Goal: Task Accomplishment & Management: Use online tool/utility

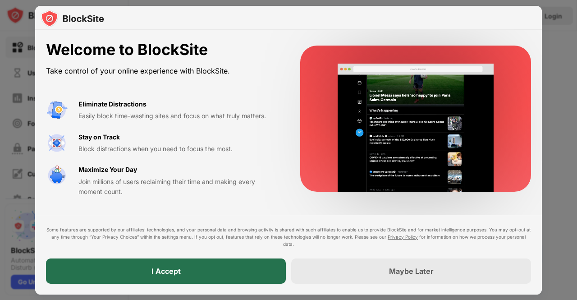
click at [265, 277] on div "I Accept" at bounding box center [166, 270] width 240 height 25
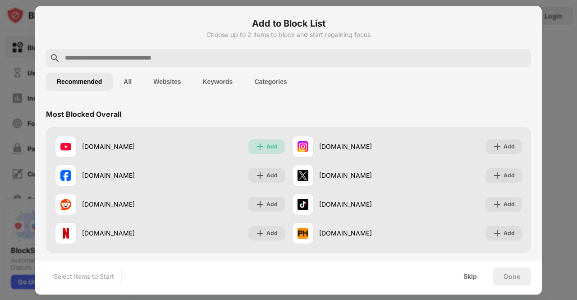
click at [266, 147] on div "Add" at bounding box center [271, 146] width 11 height 9
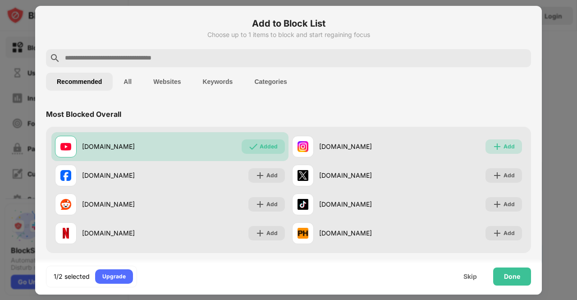
click at [504, 144] on div "Add" at bounding box center [509, 146] width 11 height 9
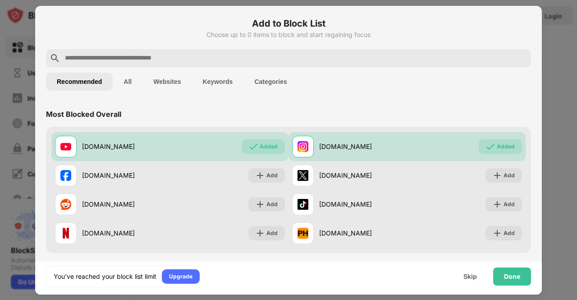
click at [259, 84] on button "Categories" at bounding box center [270, 82] width 54 height 18
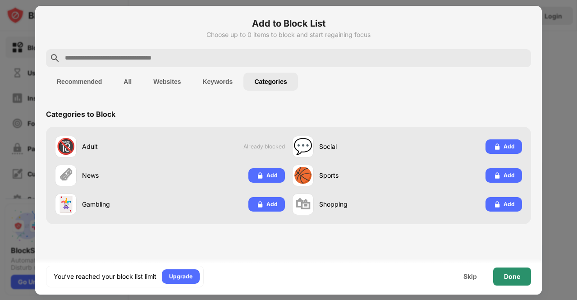
click at [503, 278] on div "Done" at bounding box center [512, 276] width 38 height 18
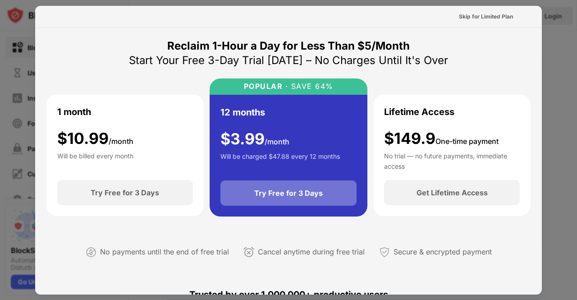
click at [293, 187] on div "Try Free for 3 Days" at bounding box center [289, 192] width 137 height 25
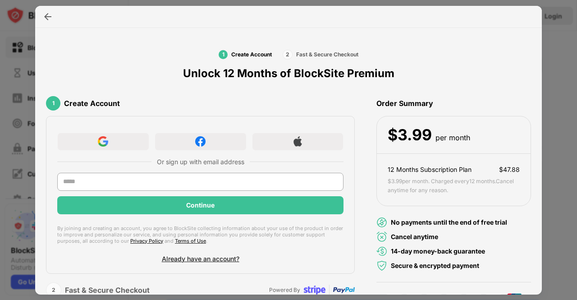
scroll to position [18, 0]
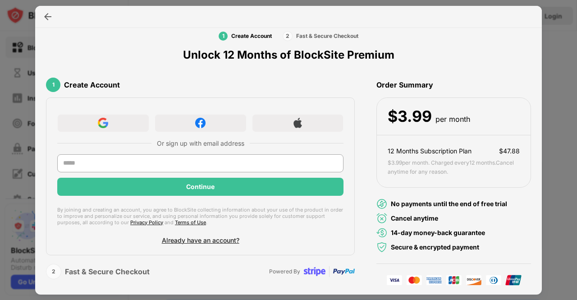
click at [92, 122] on div at bounding box center [103, 123] width 92 height 18
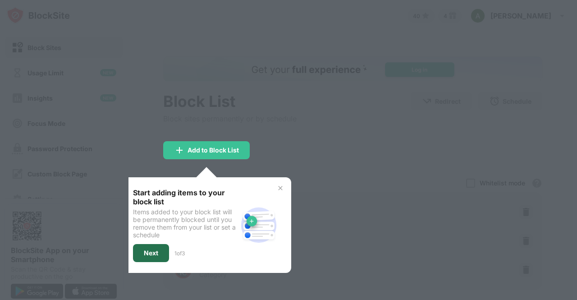
click at [143, 249] on div "Next" at bounding box center [151, 253] width 36 height 18
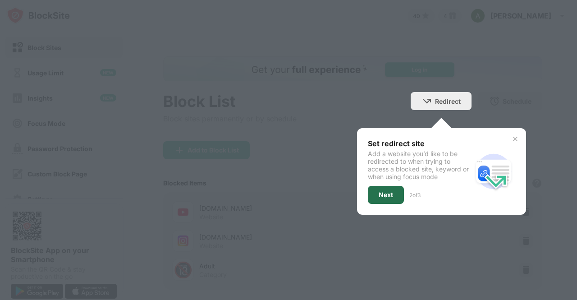
click at [368, 193] on div "Next" at bounding box center [386, 195] width 36 height 18
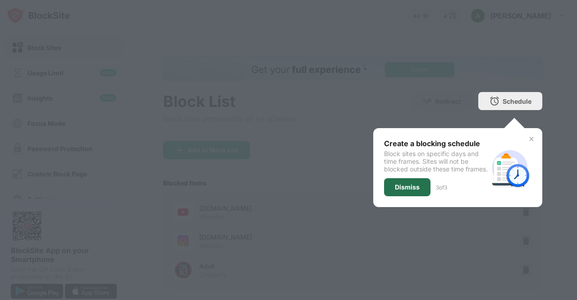
click at [397, 191] on div "Dismiss" at bounding box center [407, 187] width 25 height 7
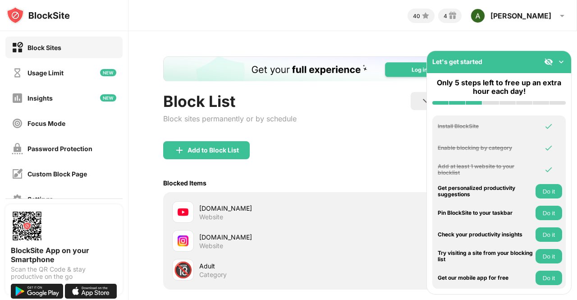
click at [560, 65] on img at bounding box center [561, 61] width 9 height 9
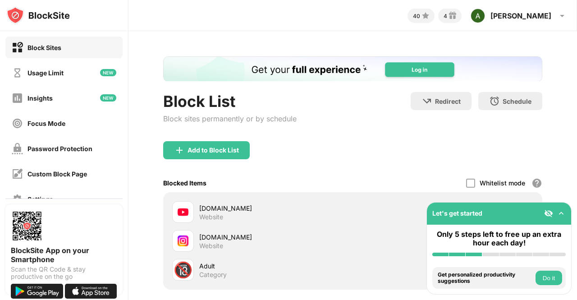
scroll to position [66, 0]
